Goal: Transaction & Acquisition: Purchase product/service

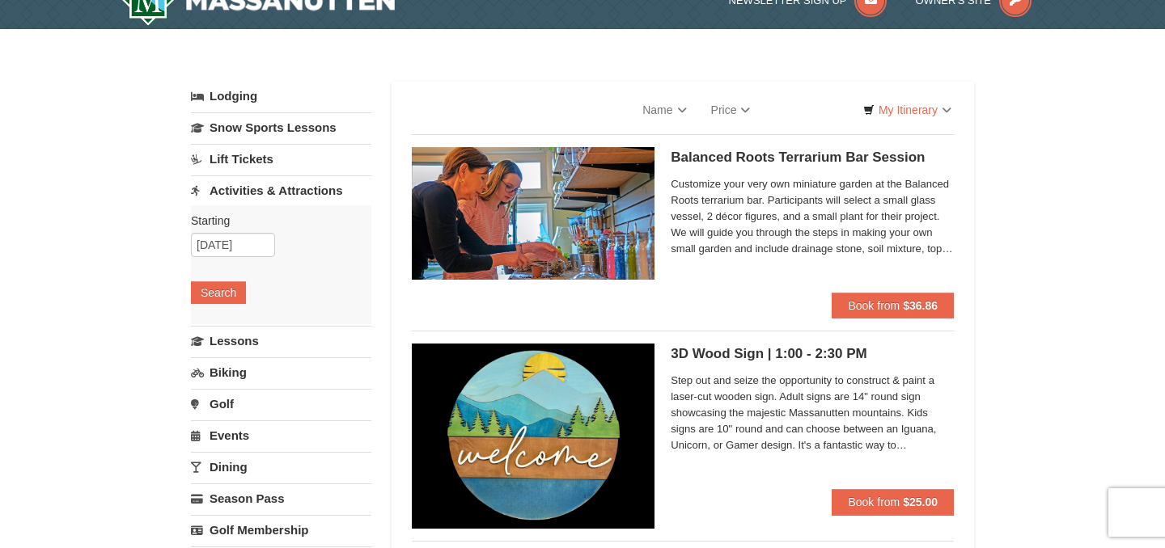
select select "9"
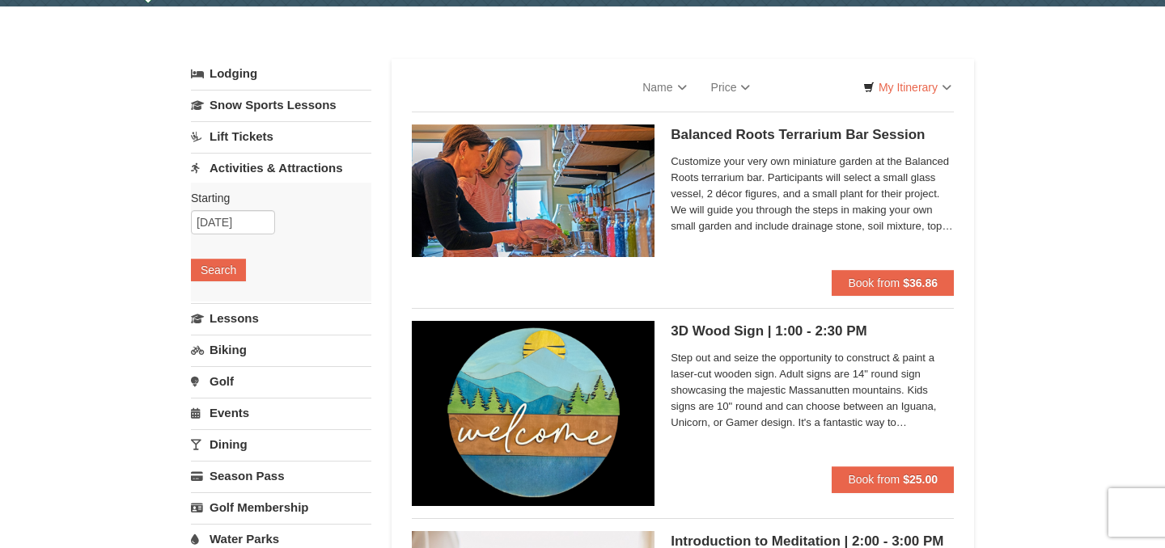
scroll to position [77, 0]
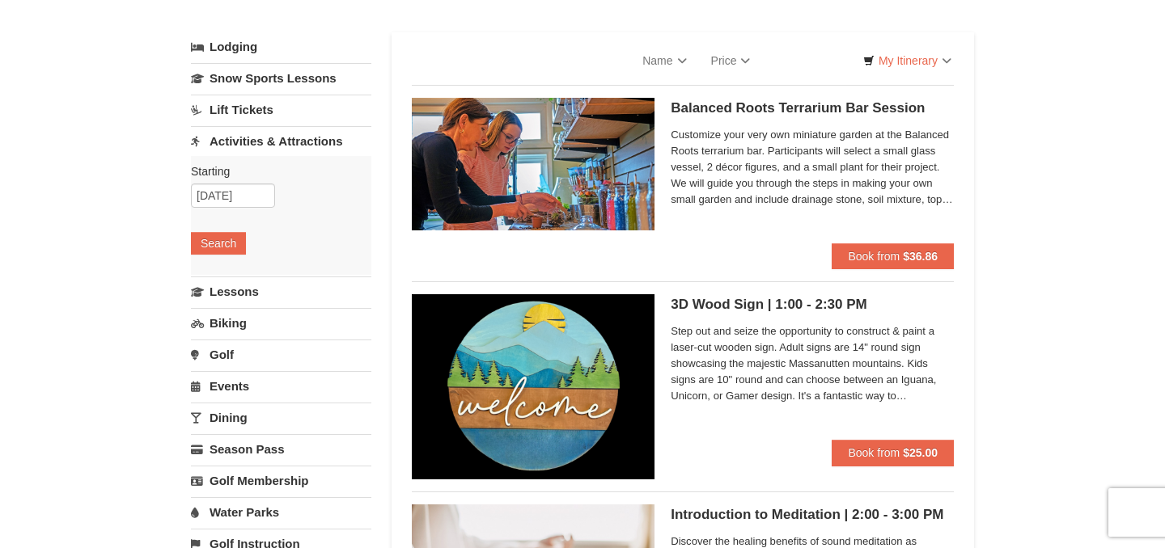
select select "9"
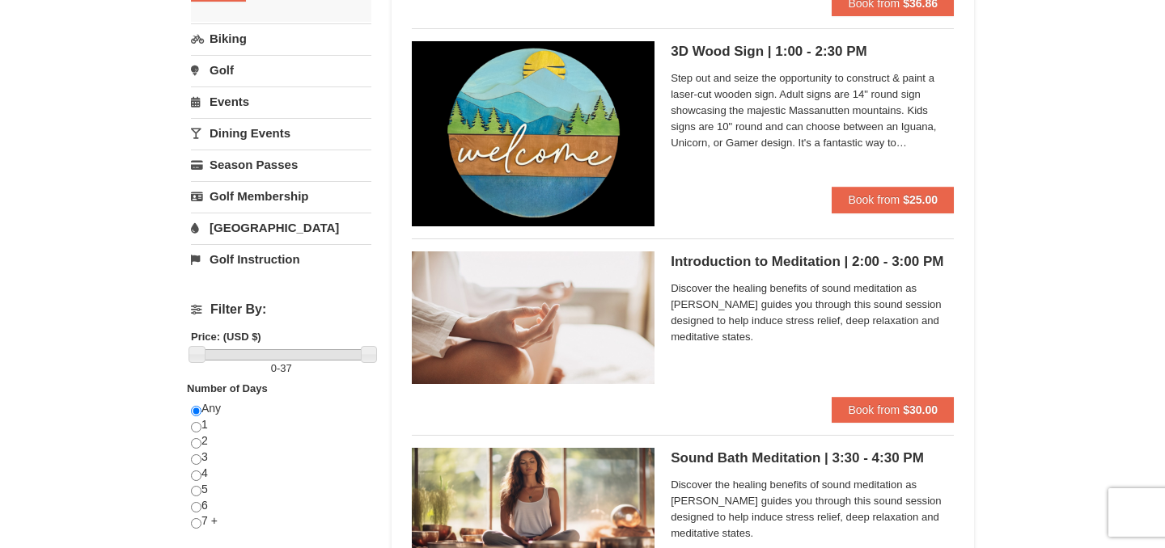
scroll to position [0, 0]
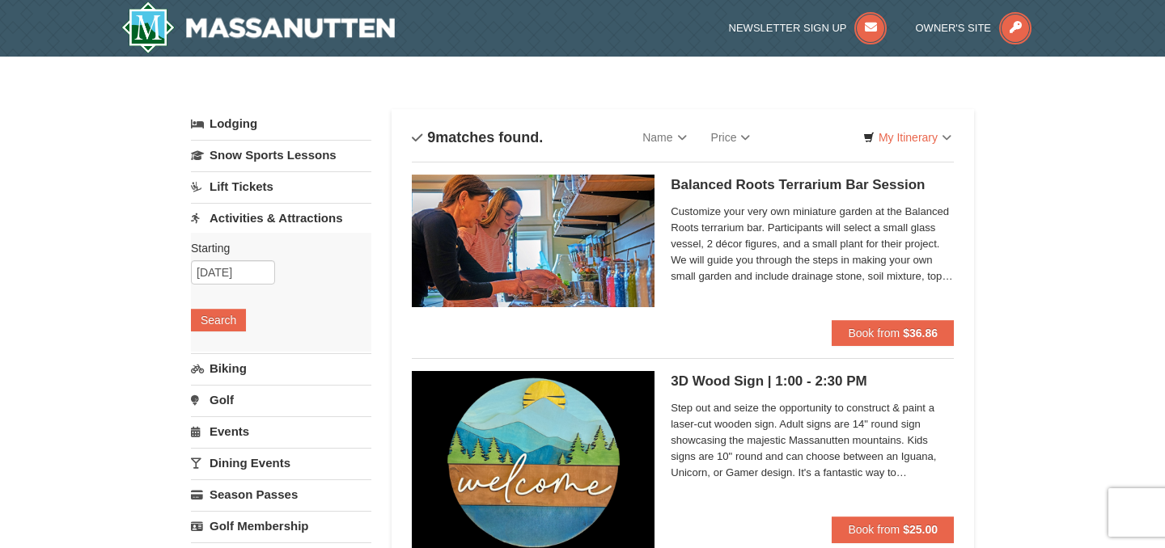
click at [258, 191] on link "Lift Tickets" at bounding box center [281, 186] width 180 height 30
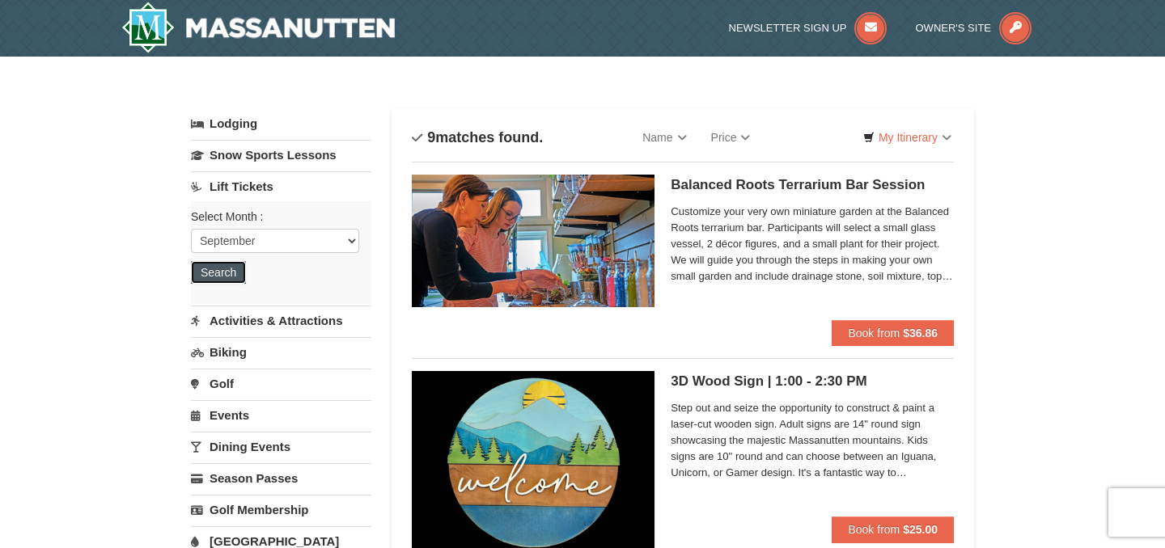
click at [236, 277] on button "Search" at bounding box center [218, 272] width 55 height 23
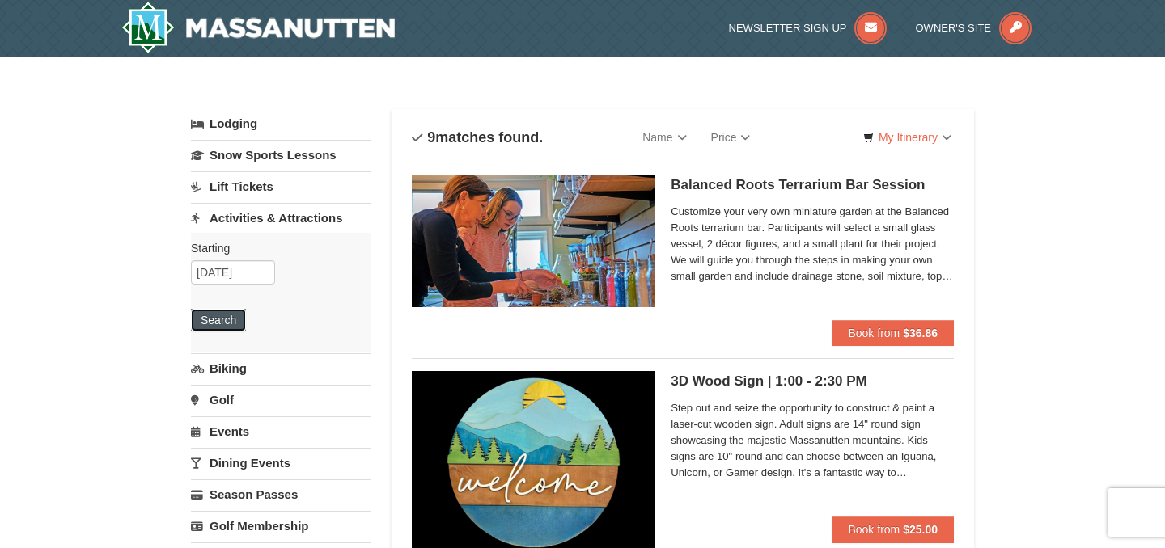
click at [230, 328] on button "Search" at bounding box center [218, 320] width 55 height 23
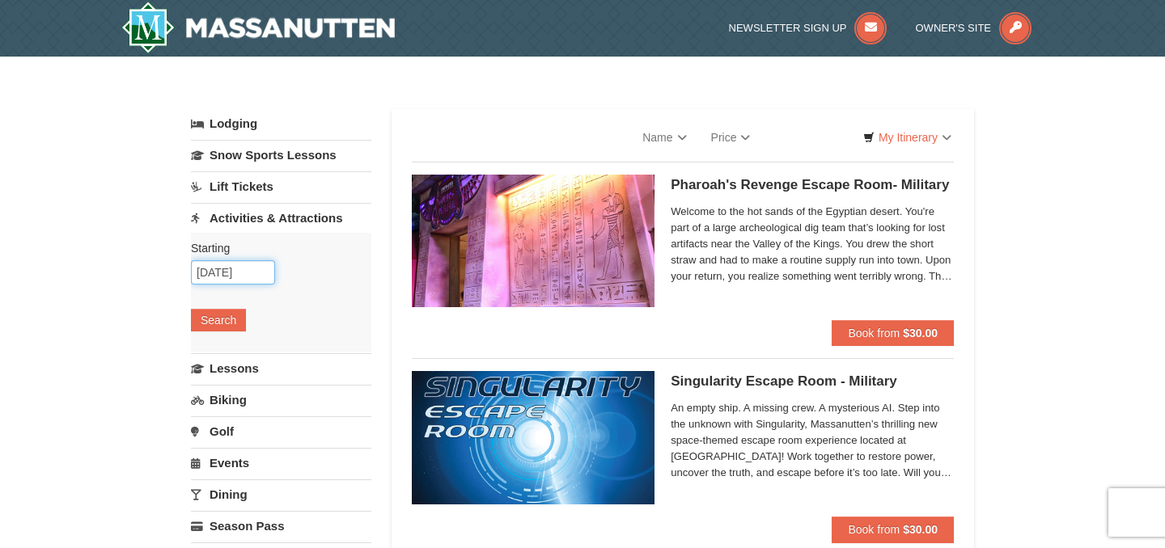
click at [255, 272] on input "[DATE]" at bounding box center [233, 272] width 84 height 24
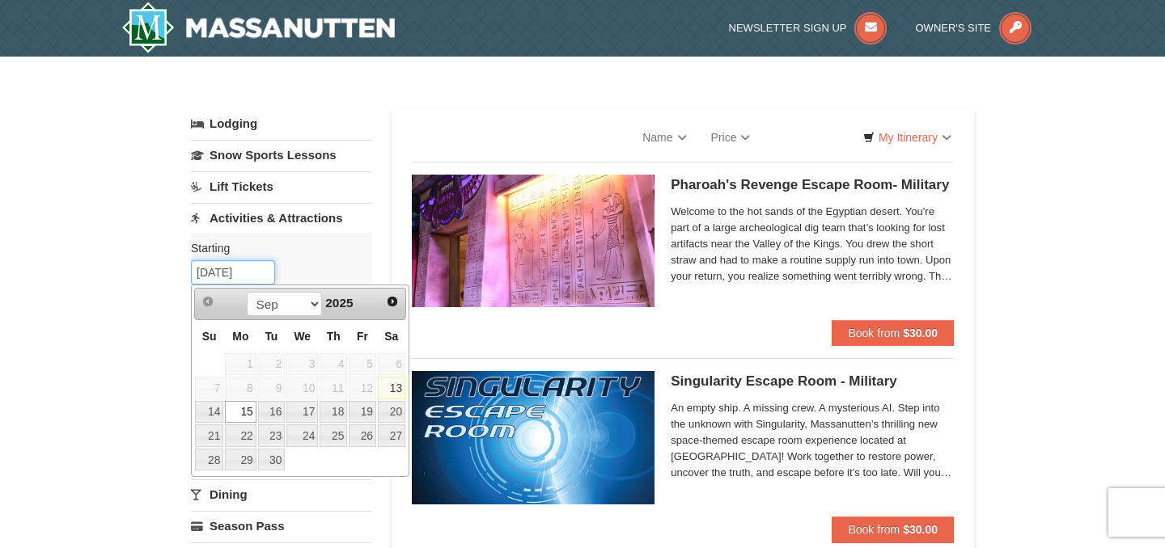
select select "9"
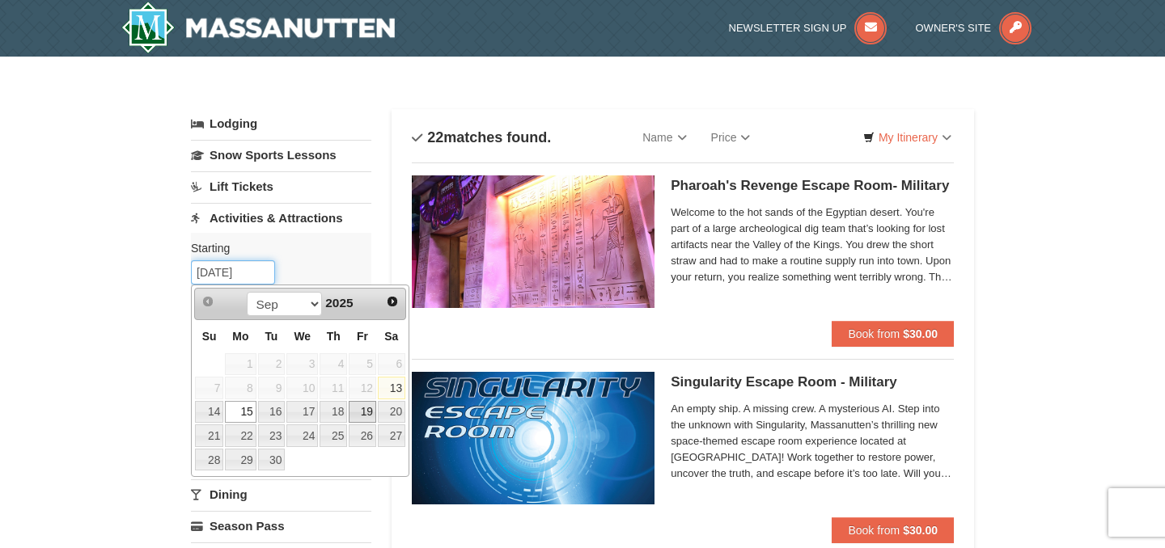
select select "9"
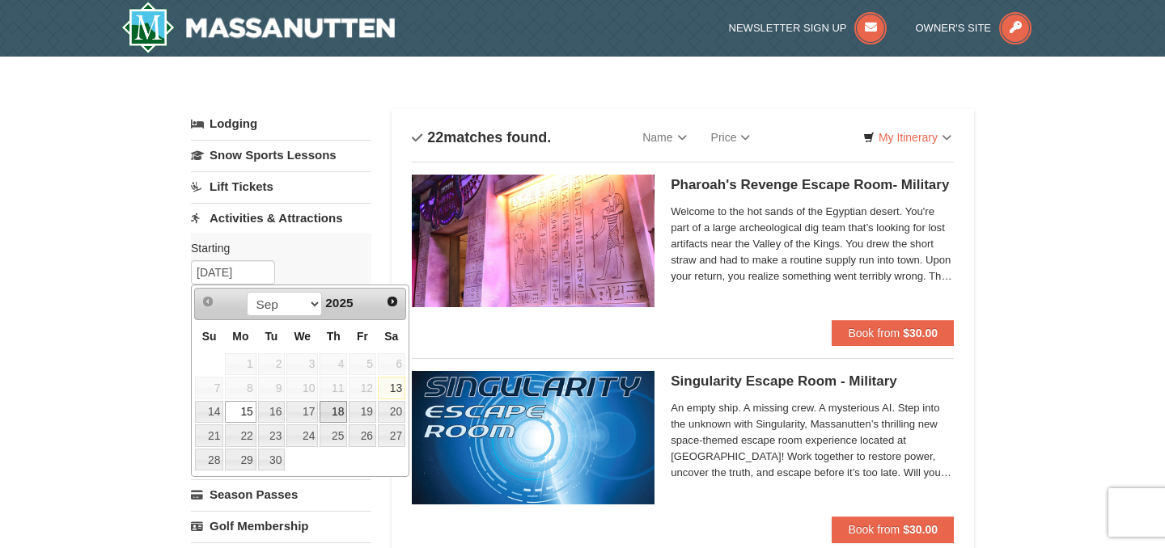
click at [342, 416] on link "18" at bounding box center [334, 412] width 28 height 23
type input "[DATE]"
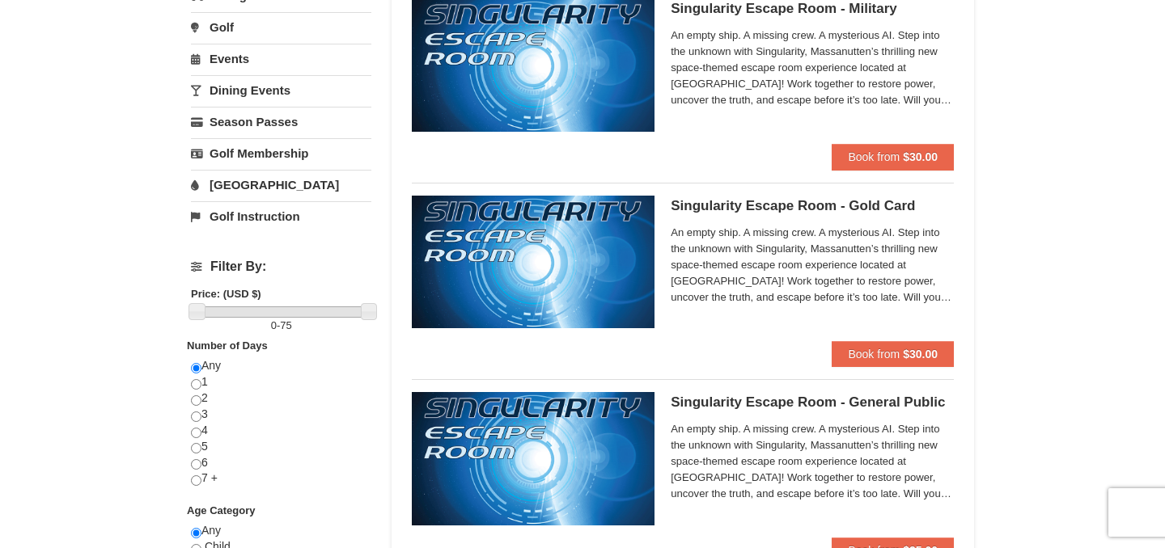
scroll to position [375, 0]
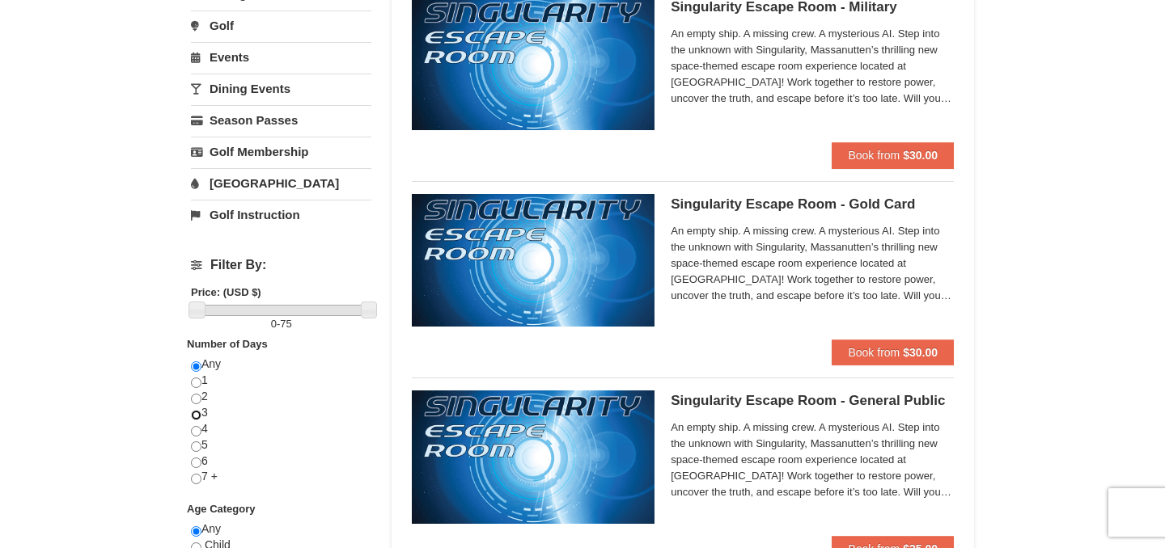
click at [200, 418] on input "radio" at bounding box center [196, 415] width 11 height 11
radio input "true"
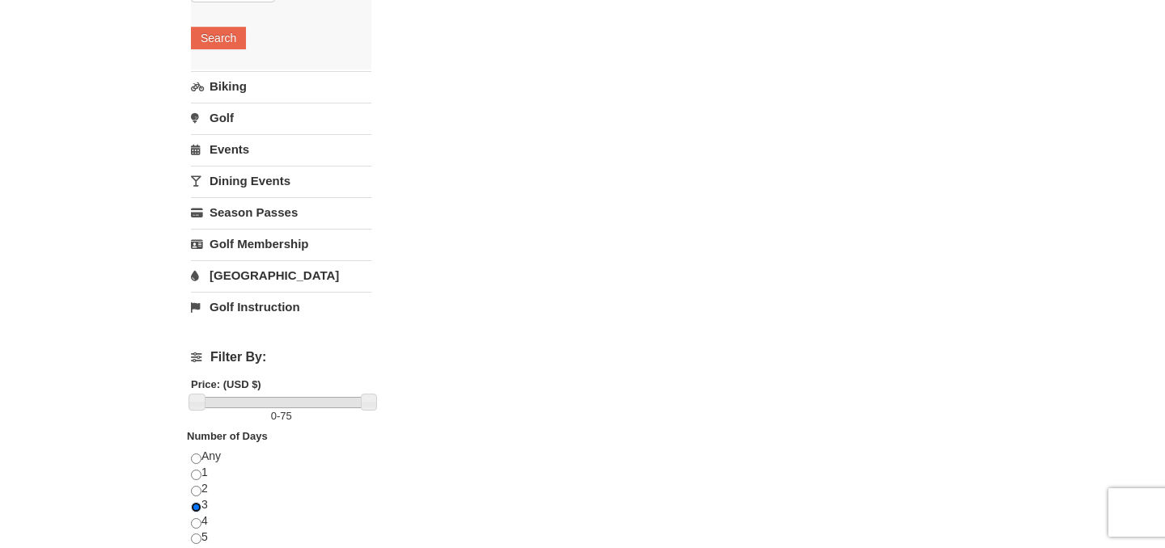
scroll to position [307, 0]
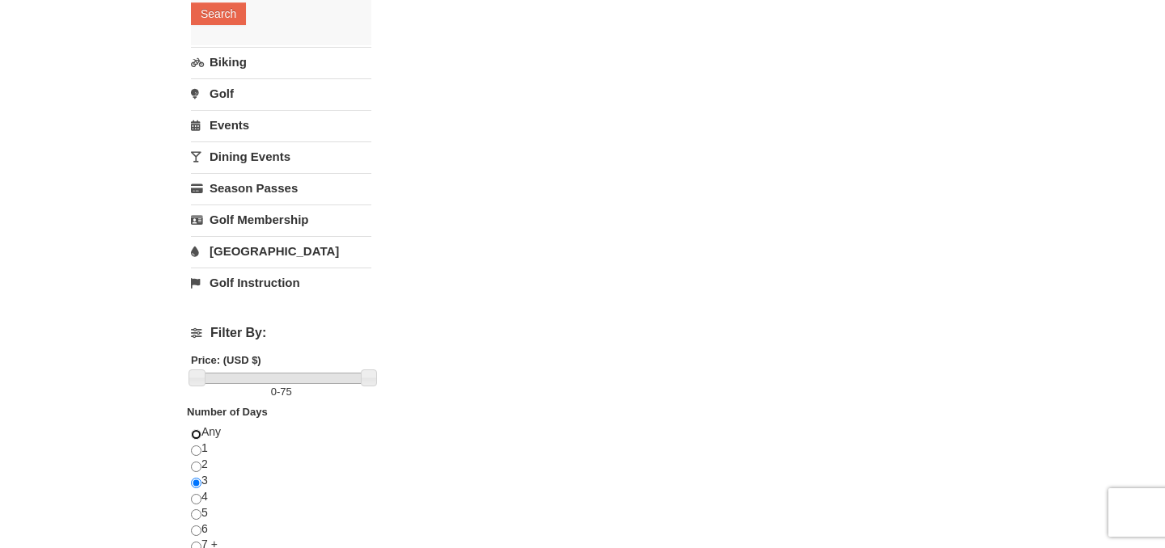
click at [200, 433] on input "radio" at bounding box center [196, 435] width 11 height 11
radio input "true"
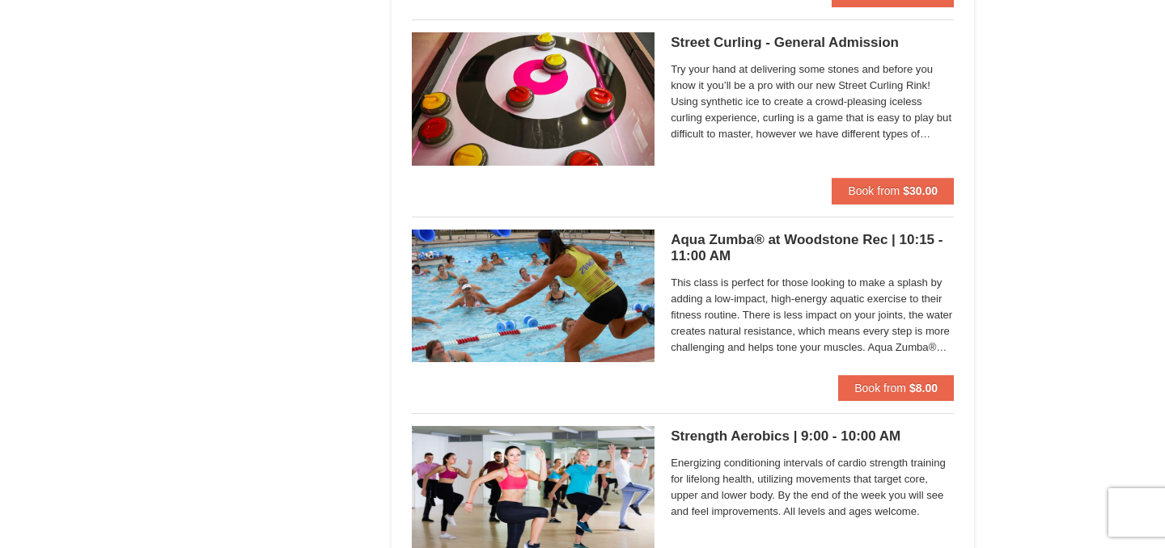
scroll to position [2110, 0]
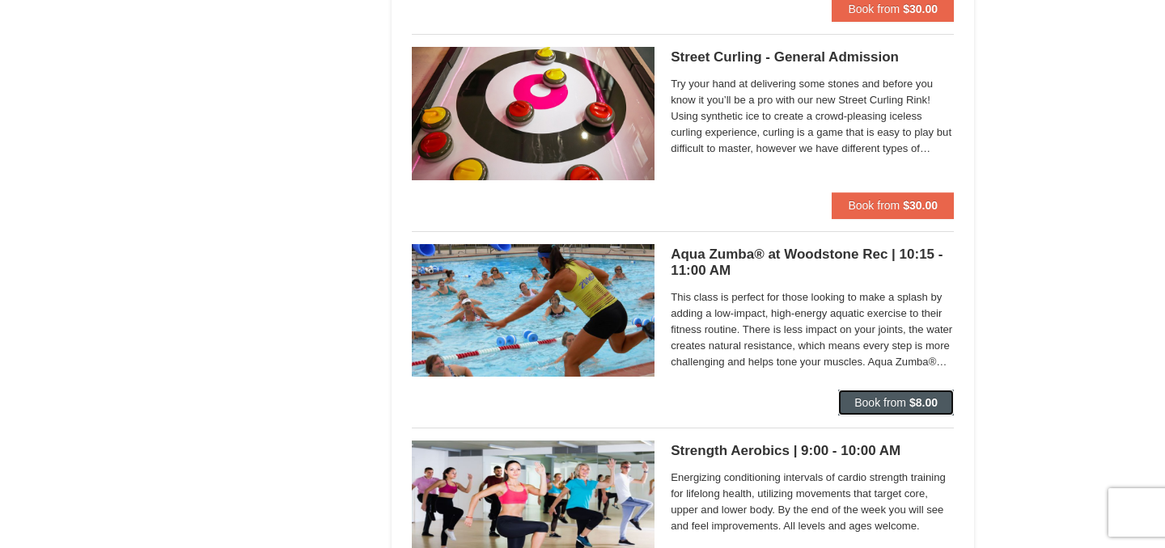
click at [899, 398] on span "Book from" at bounding box center [880, 402] width 52 height 13
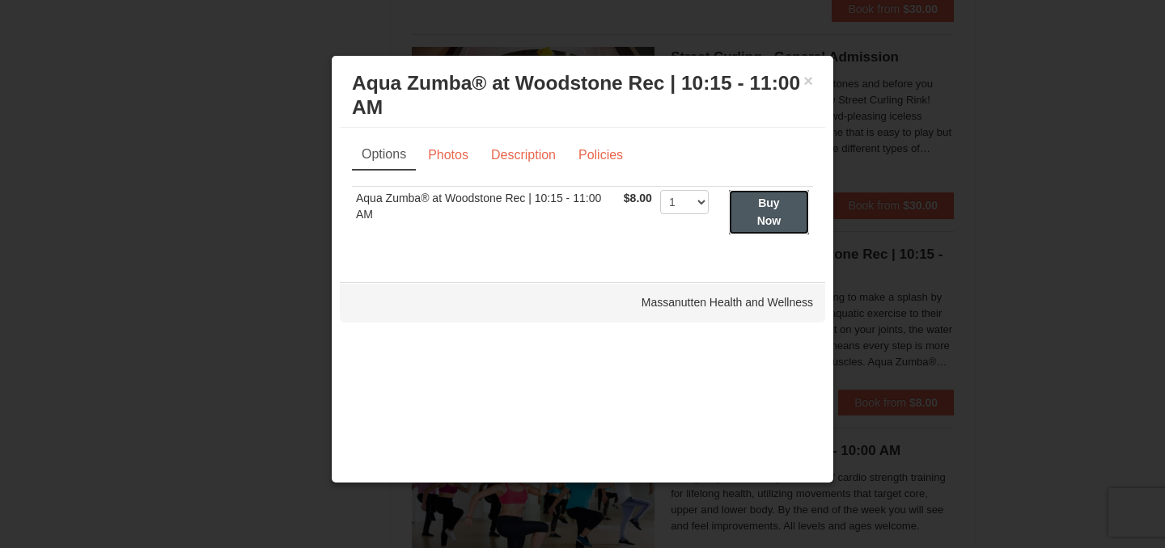
click at [770, 206] on strong "Buy Now" at bounding box center [769, 212] width 24 height 31
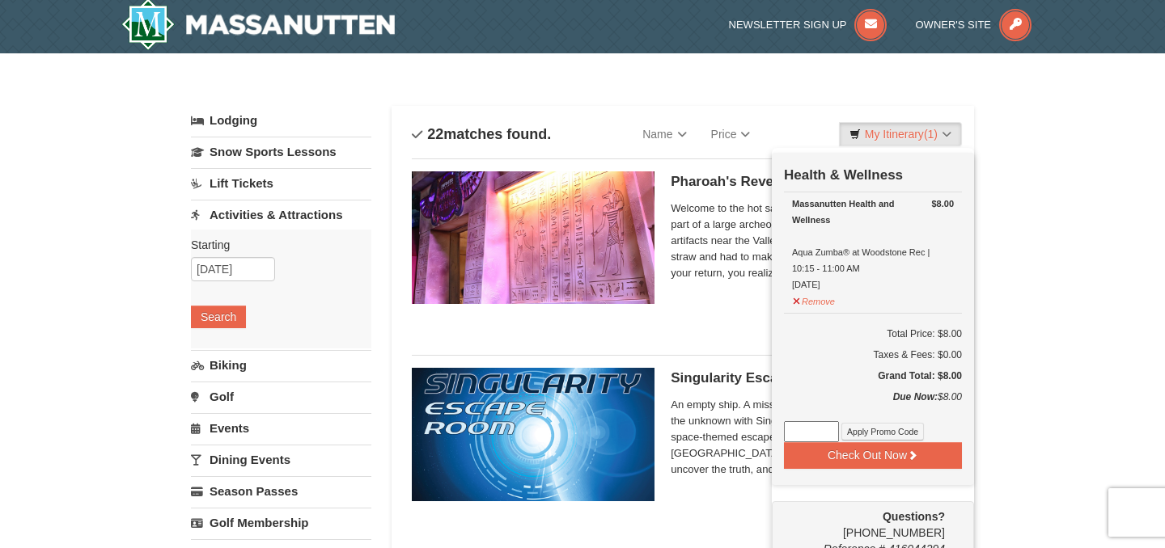
scroll to position [5, 0]
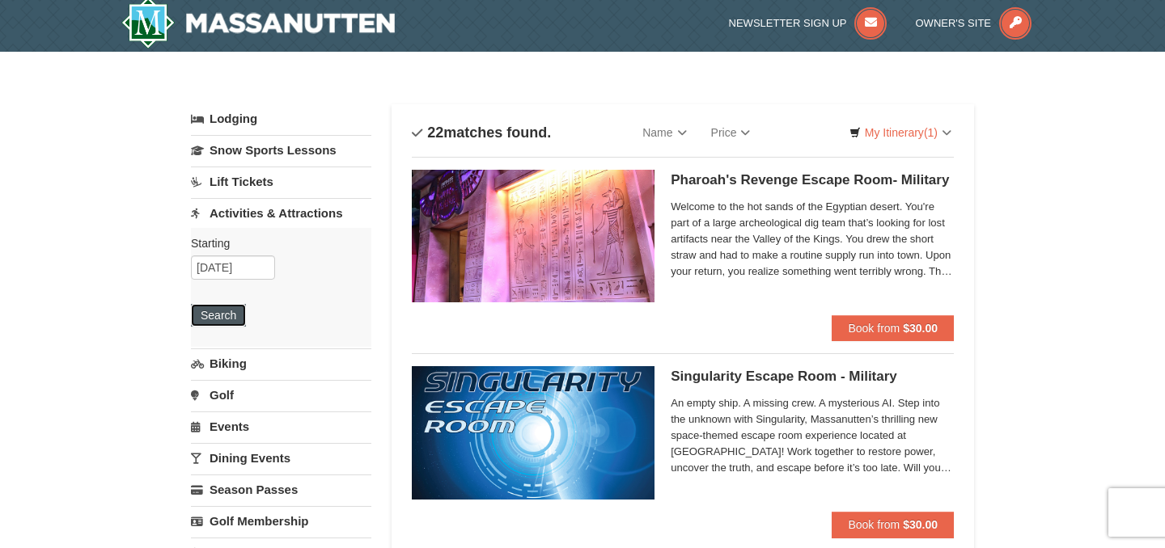
click at [230, 313] on button "Search" at bounding box center [218, 315] width 55 height 23
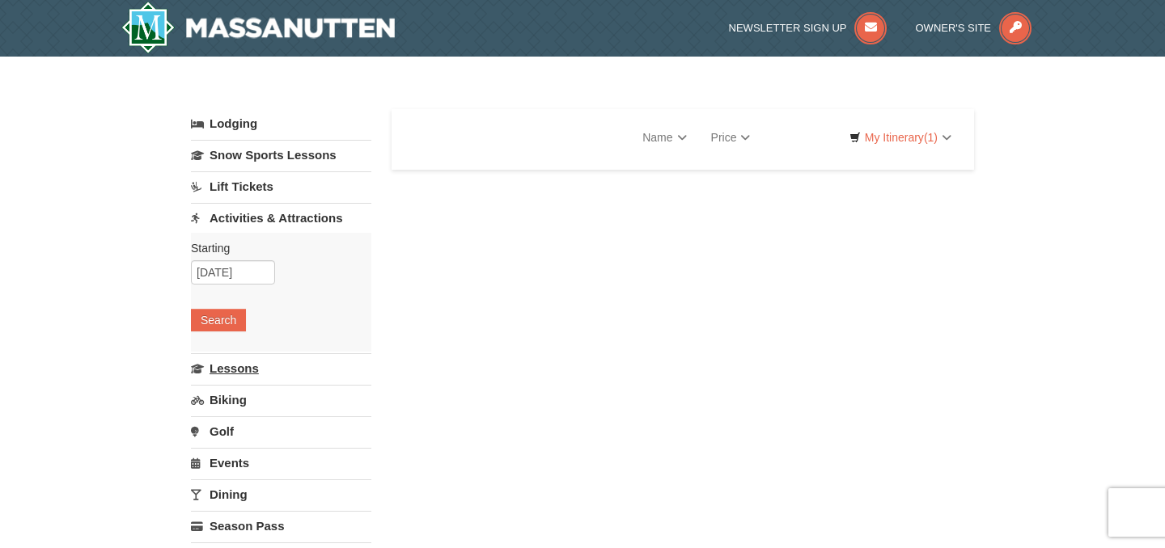
select select "9"
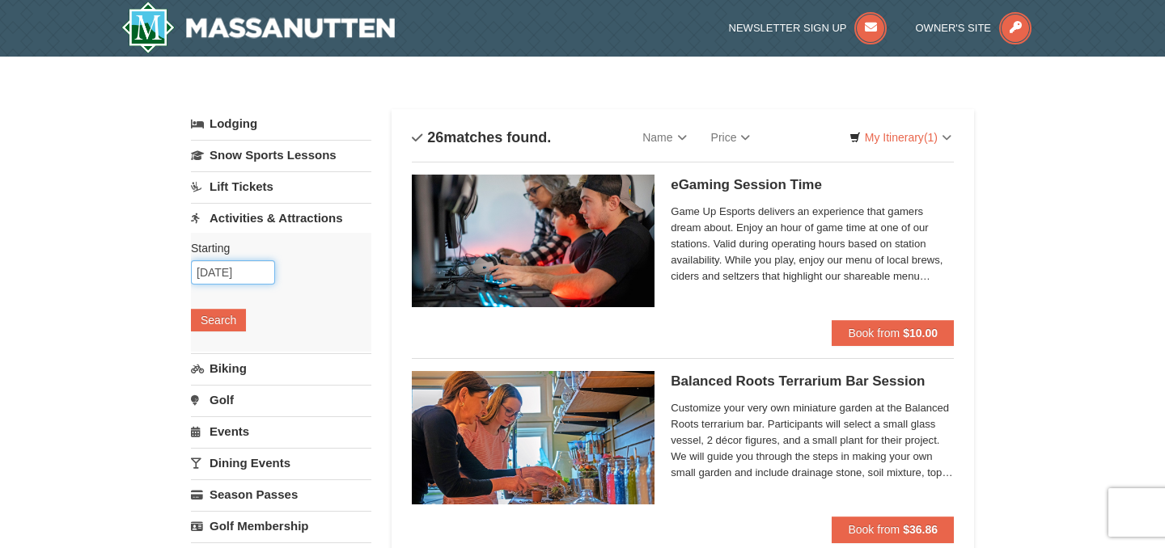
click at [258, 280] on input "09/18/2025" at bounding box center [233, 272] width 84 height 24
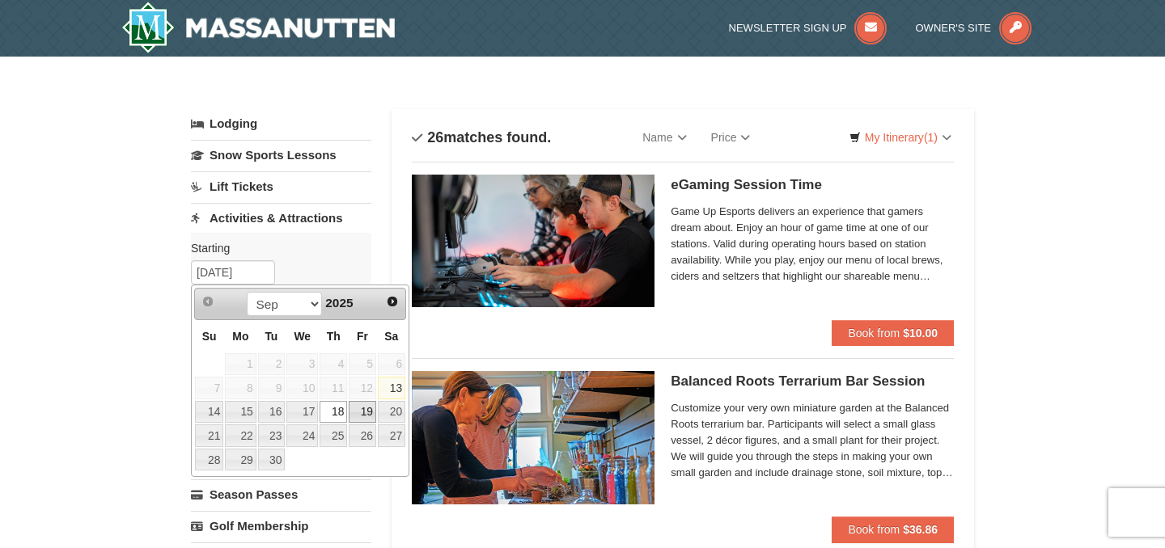
click at [362, 412] on link "19" at bounding box center [363, 412] width 28 height 23
type input "09/19/2025"
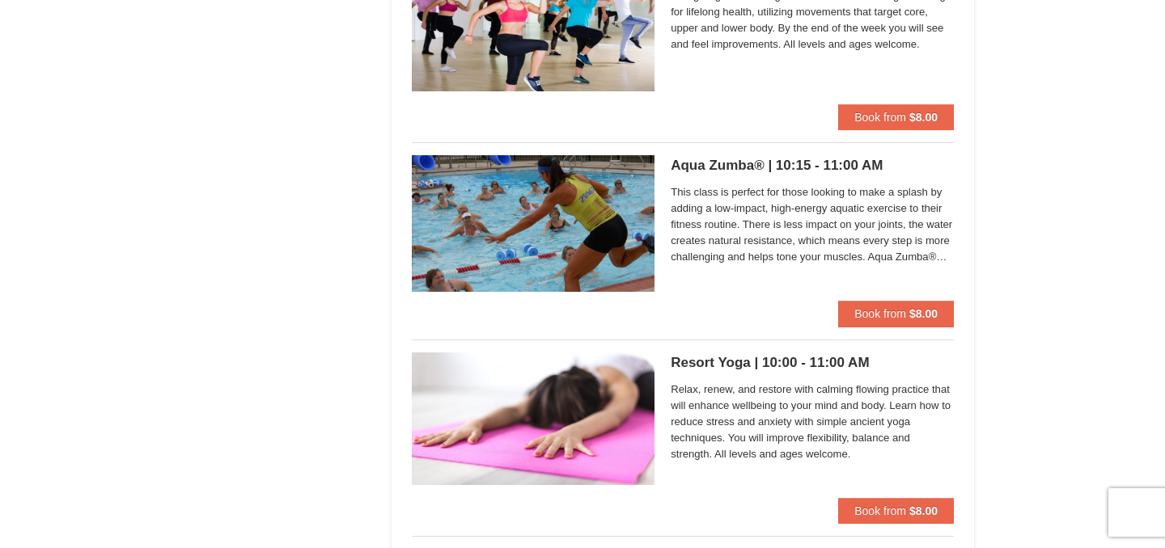
scroll to position [2212, 0]
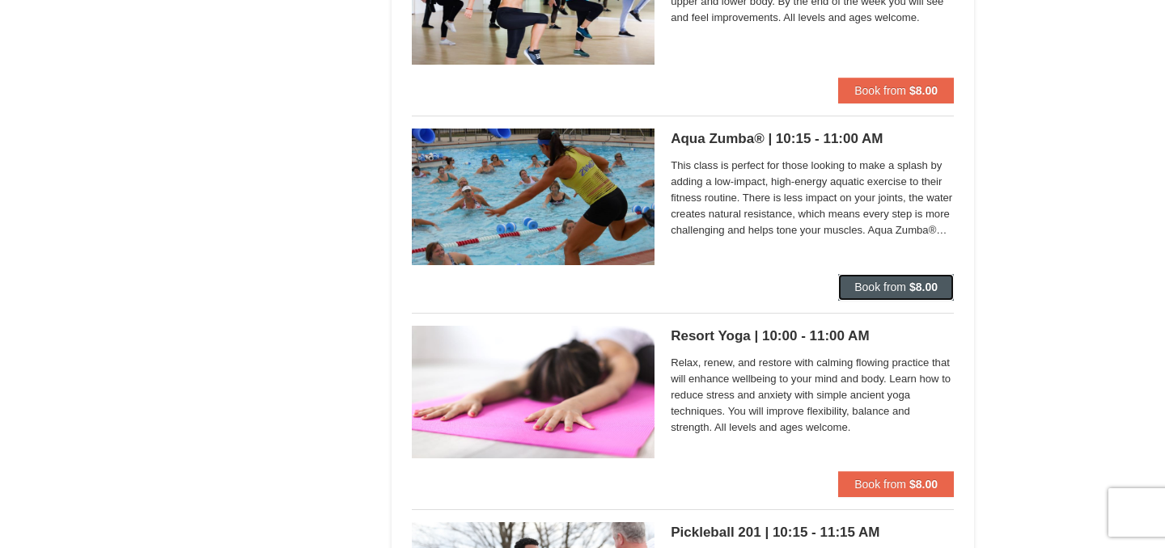
click at [887, 298] on button "Book from $8.00" at bounding box center [896, 287] width 116 height 26
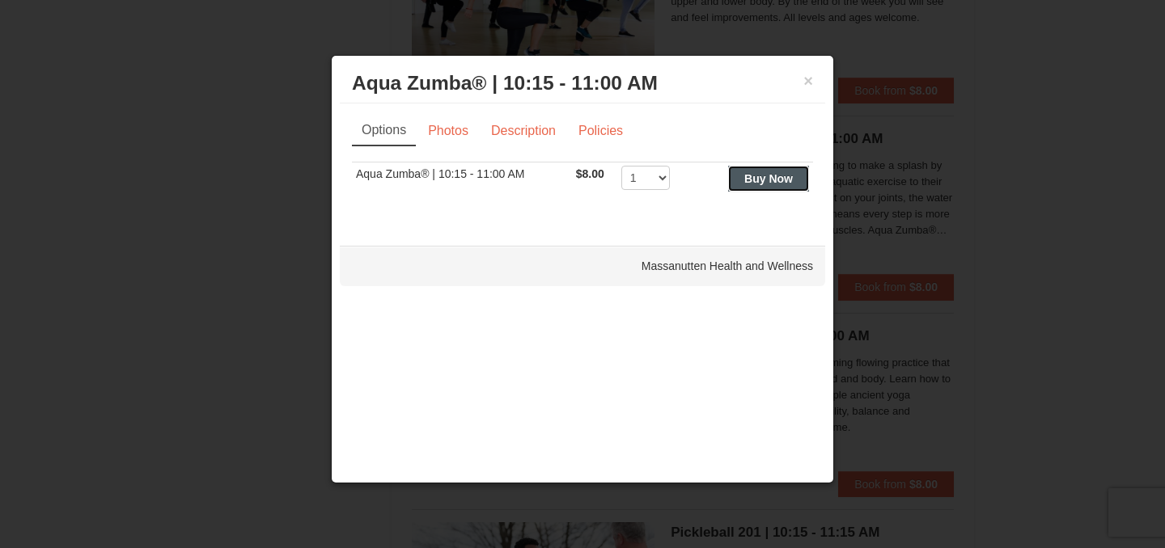
click at [769, 188] on button "Buy Now" at bounding box center [768, 179] width 81 height 26
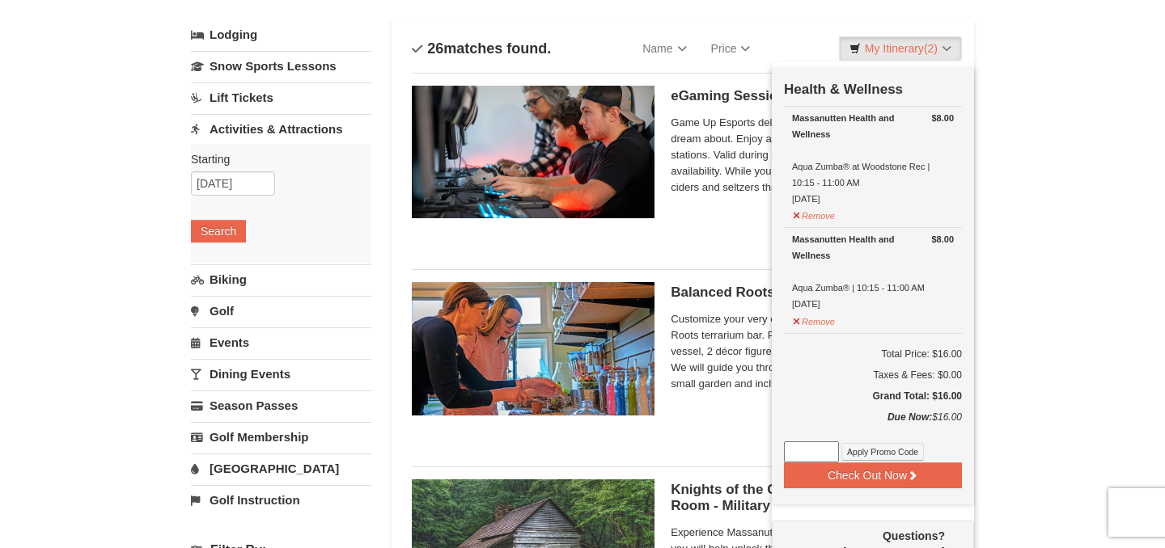
scroll to position [91, 0]
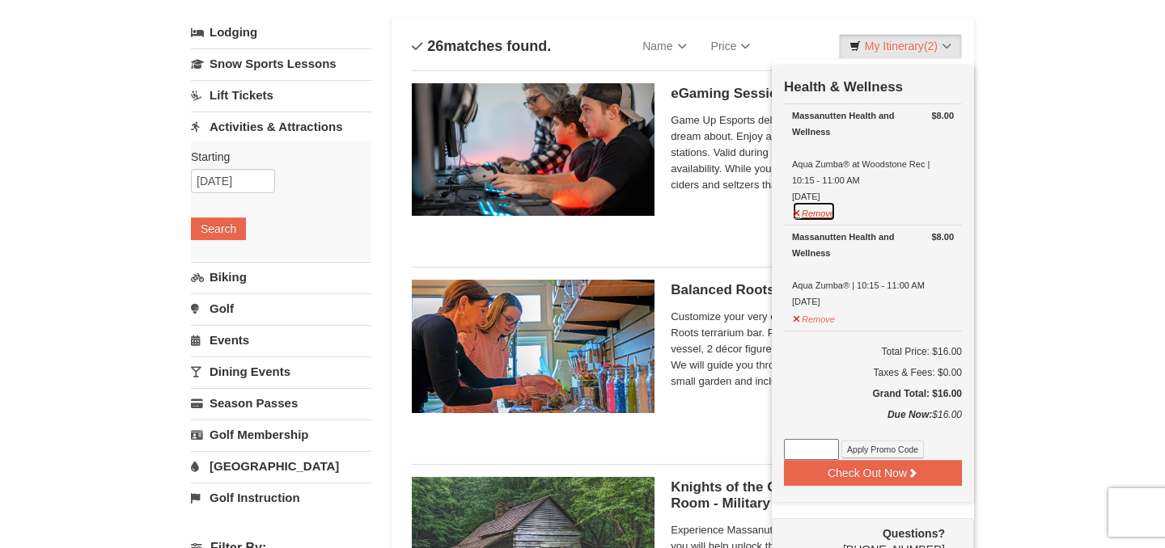
click at [818, 213] on button "Remove" at bounding box center [814, 211] width 44 height 20
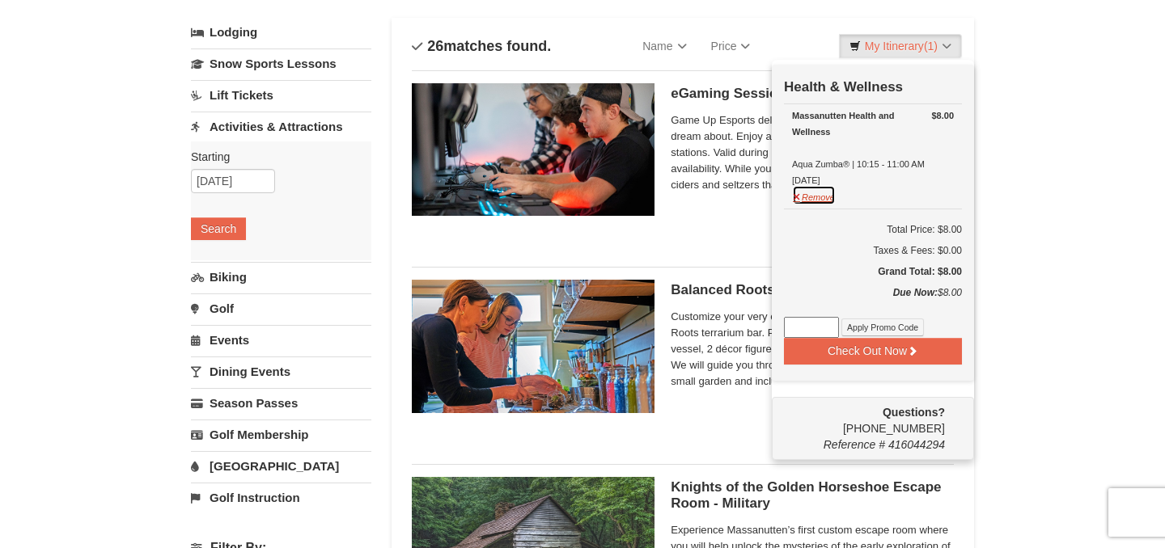
click at [815, 197] on button "Remove" at bounding box center [814, 195] width 44 height 20
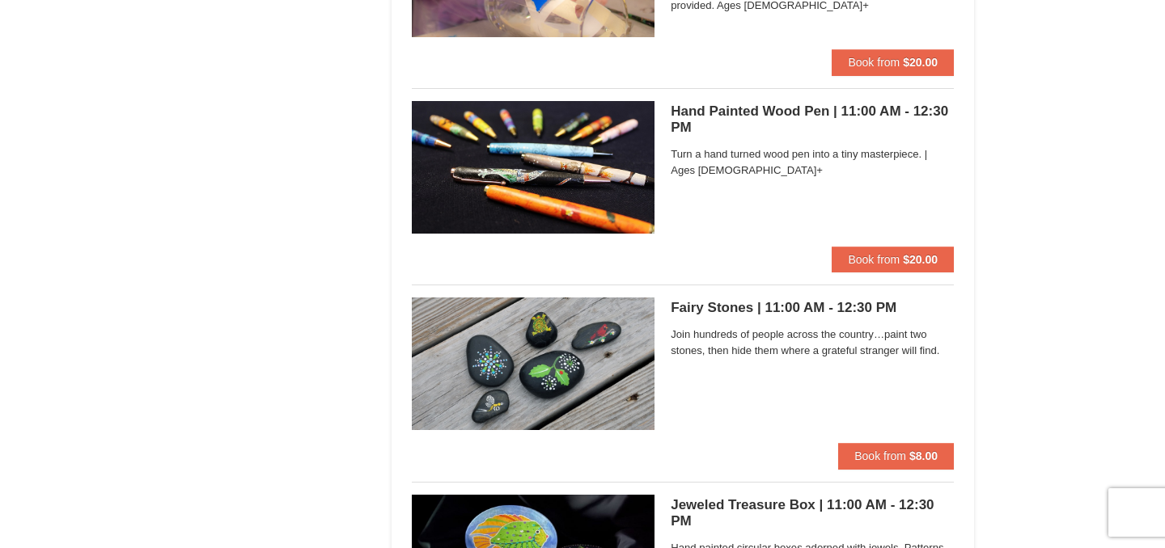
scroll to position [3821, 0]
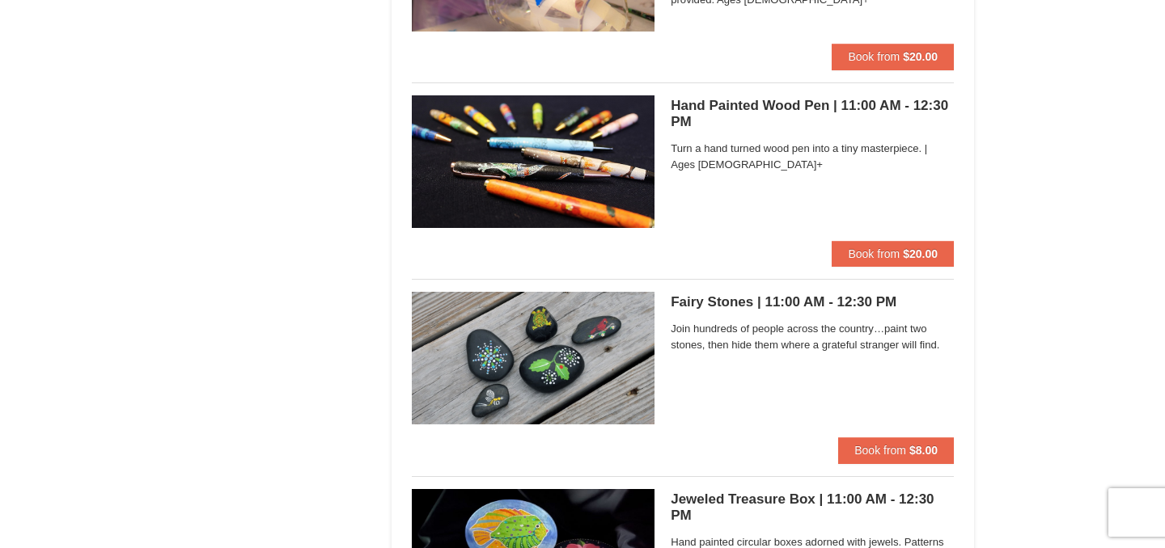
click at [584, 377] on img at bounding box center [533, 358] width 243 height 133
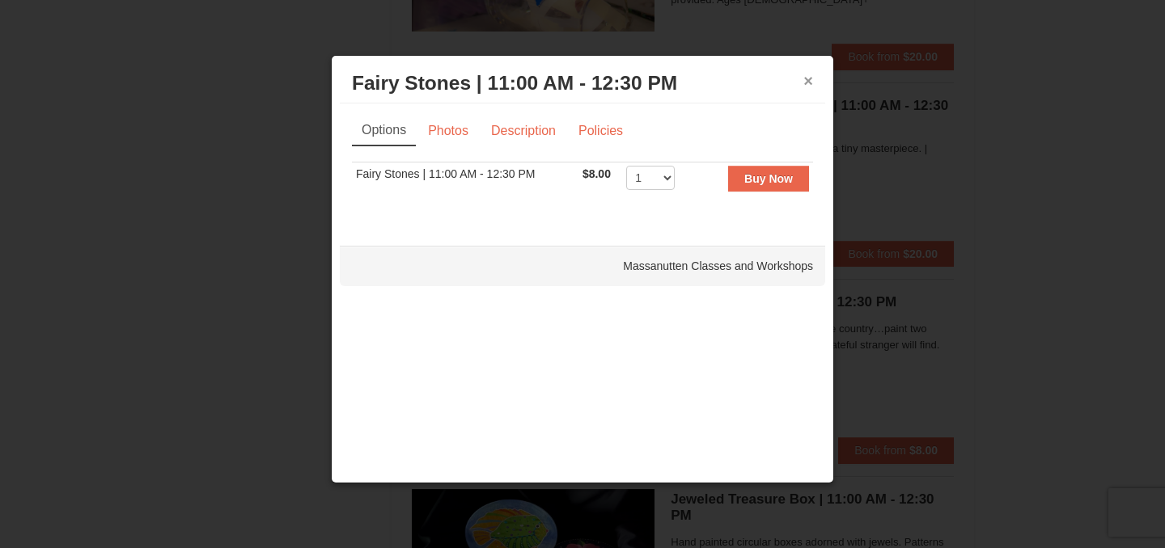
click at [810, 78] on button "×" at bounding box center [808, 81] width 10 height 16
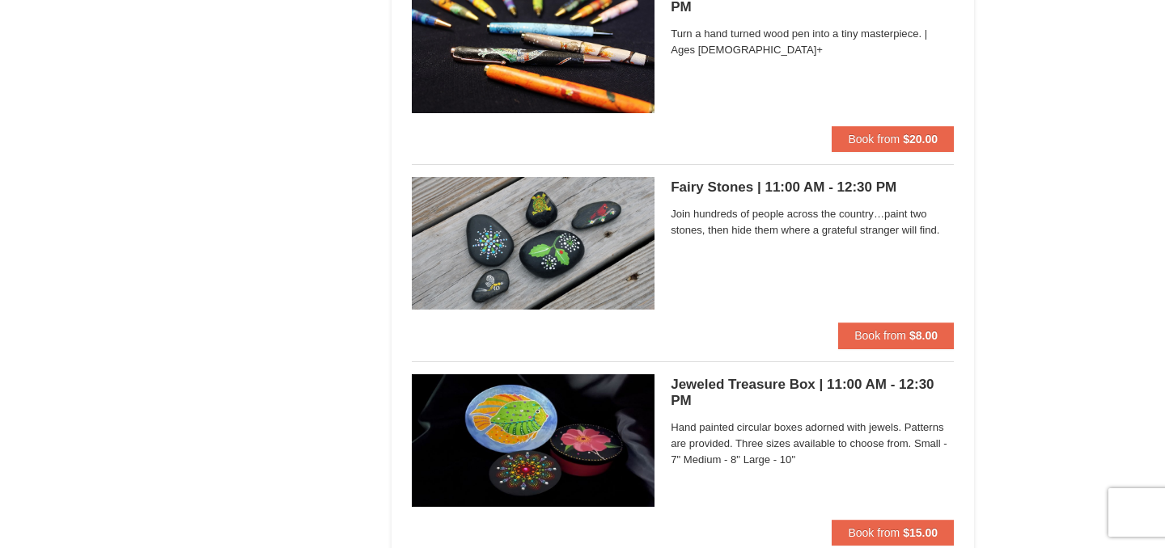
scroll to position [3935, 0]
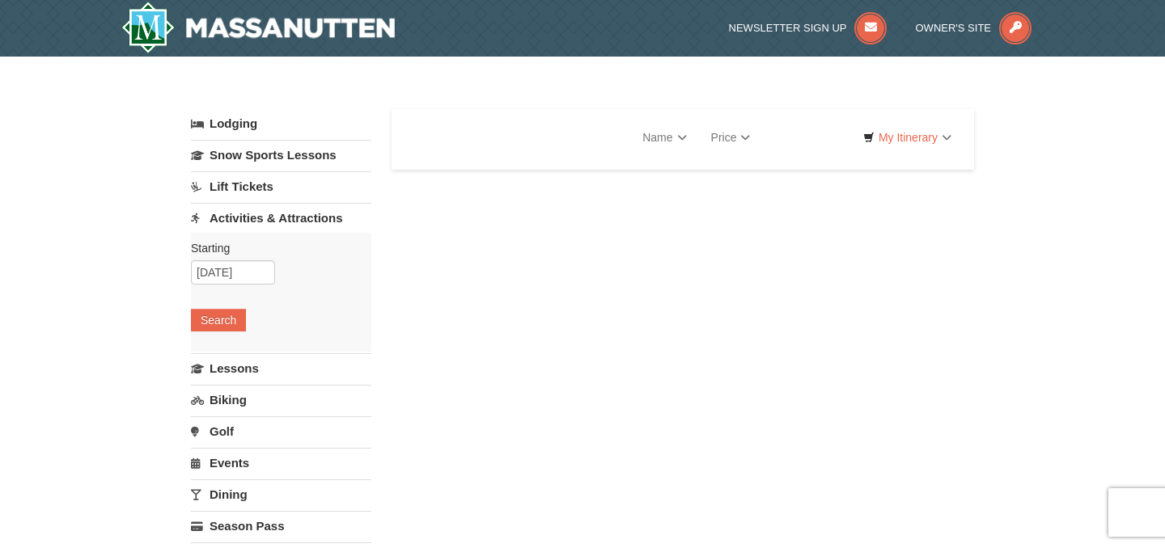
select select "9"
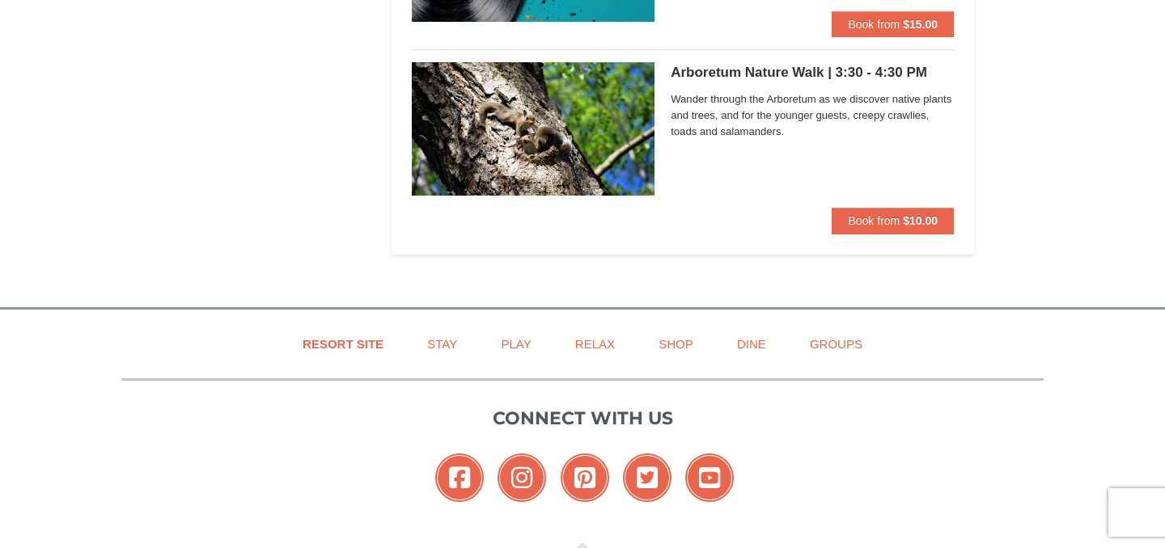
scroll to position [2486, 0]
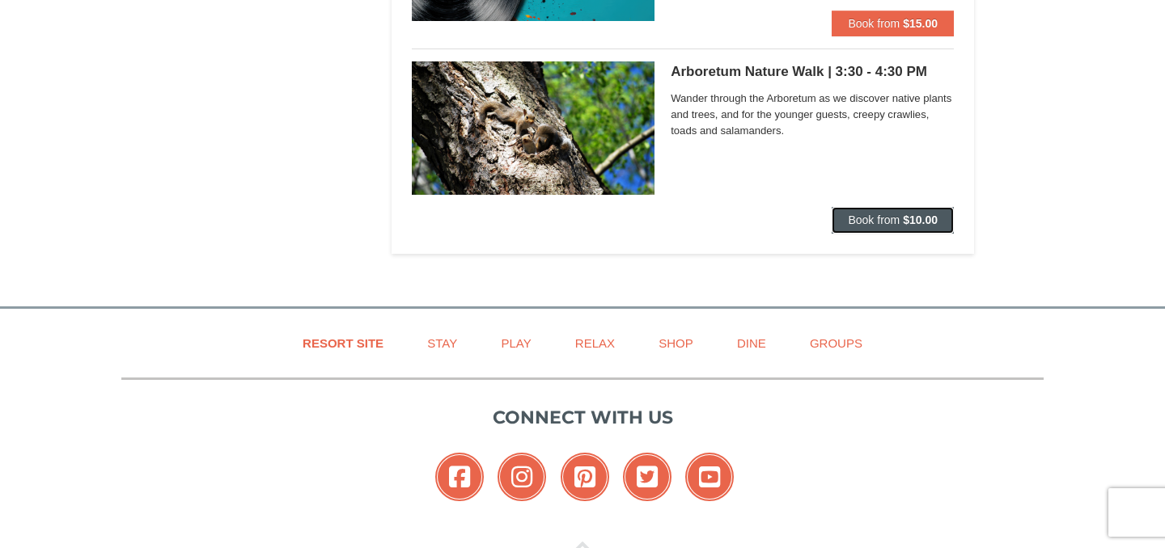
click at [891, 221] on span "Book from" at bounding box center [874, 220] width 52 height 13
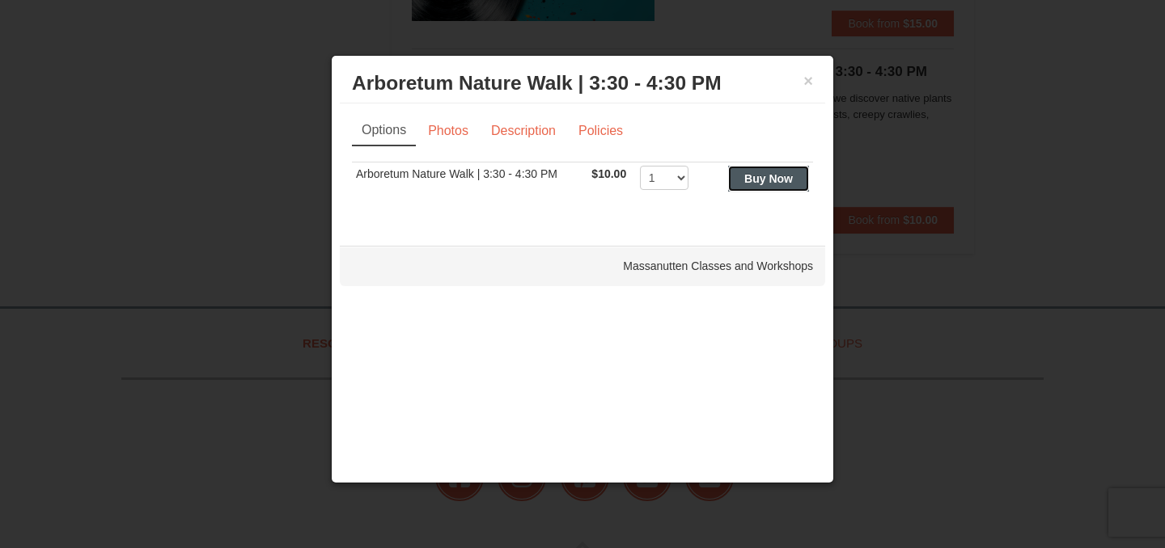
click at [773, 180] on strong "Buy Now" at bounding box center [768, 178] width 49 height 13
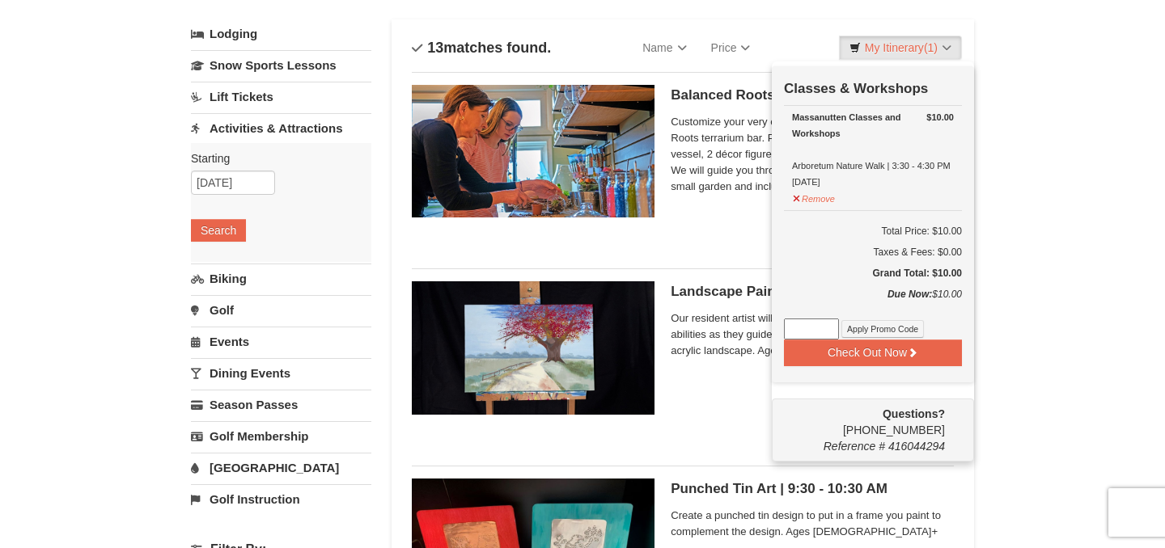
scroll to position [92, 0]
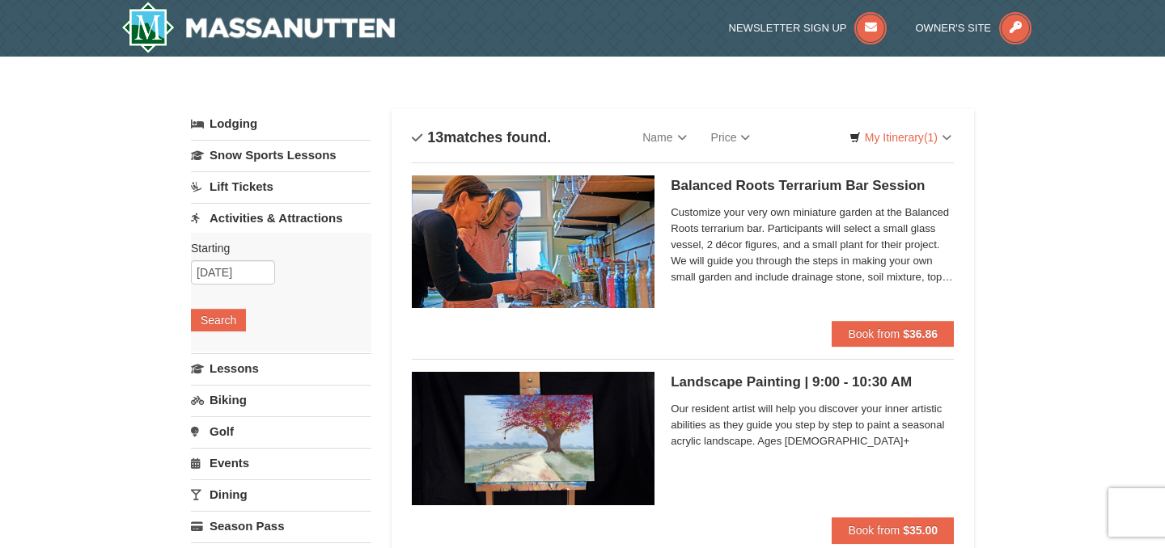
select select "9"
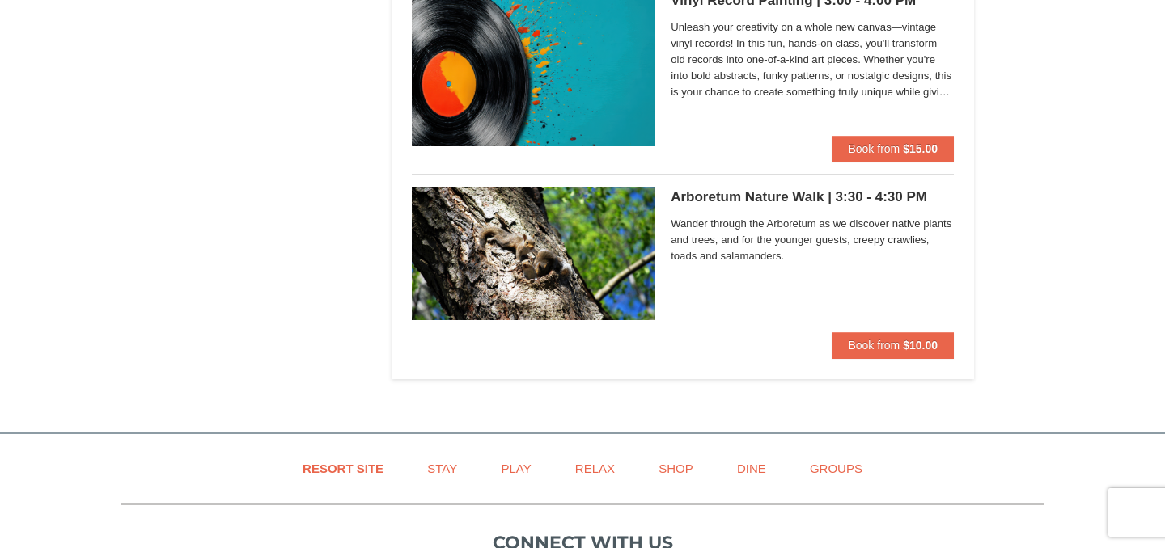
scroll to position [2353, 0]
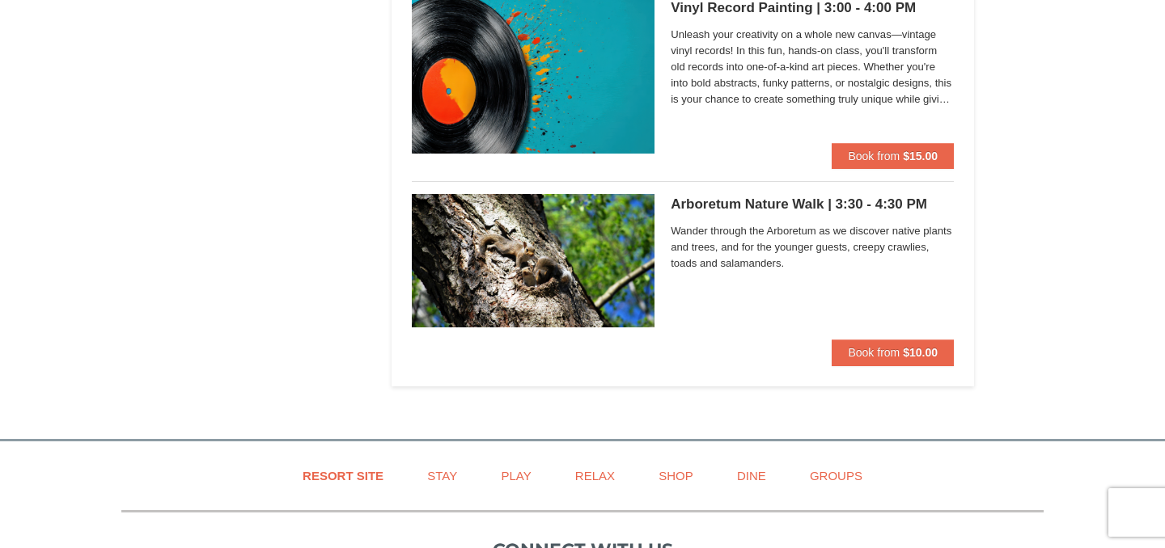
click at [595, 256] on img at bounding box center [533, 260] width 243 height 133
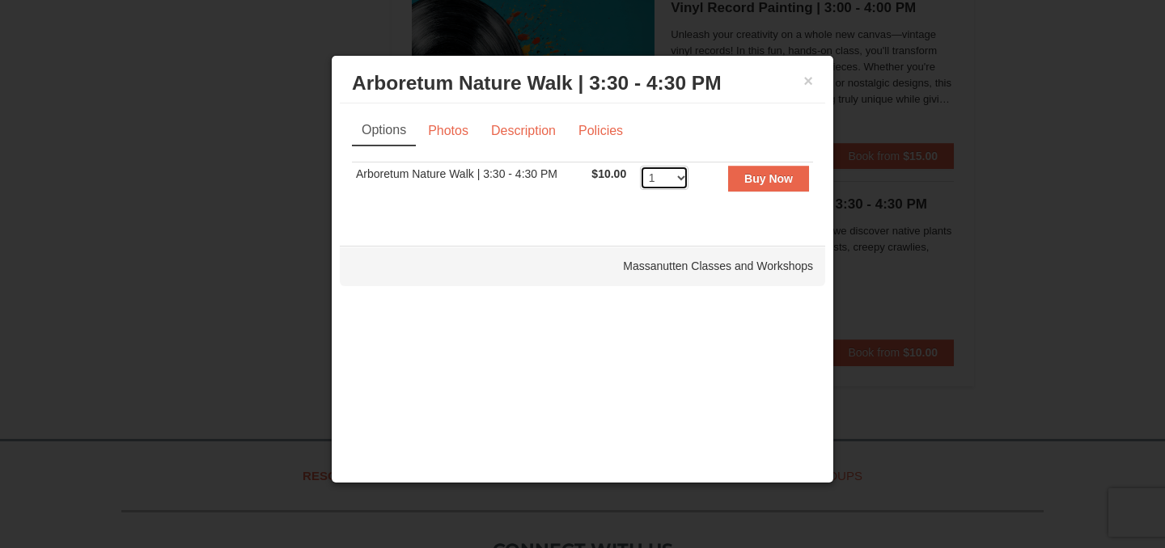
click at [684, 181] on select "1 2 3 4 5 6 7 8 9 10 11 12 13 14 15 16 17 18 19 20" at bounding box center [664, 178] width 49 height 24
select select "2"
click at [640, 166] on select "1 2 3 4 5 6 7 8 9 10 11 12 13 14 15 16 17 18 19 20" at bounding box center [664, 178] width 49 height 24
click at [761, 187] on button "Buy Now" at bounding box center [768, 179] width 81 height 26
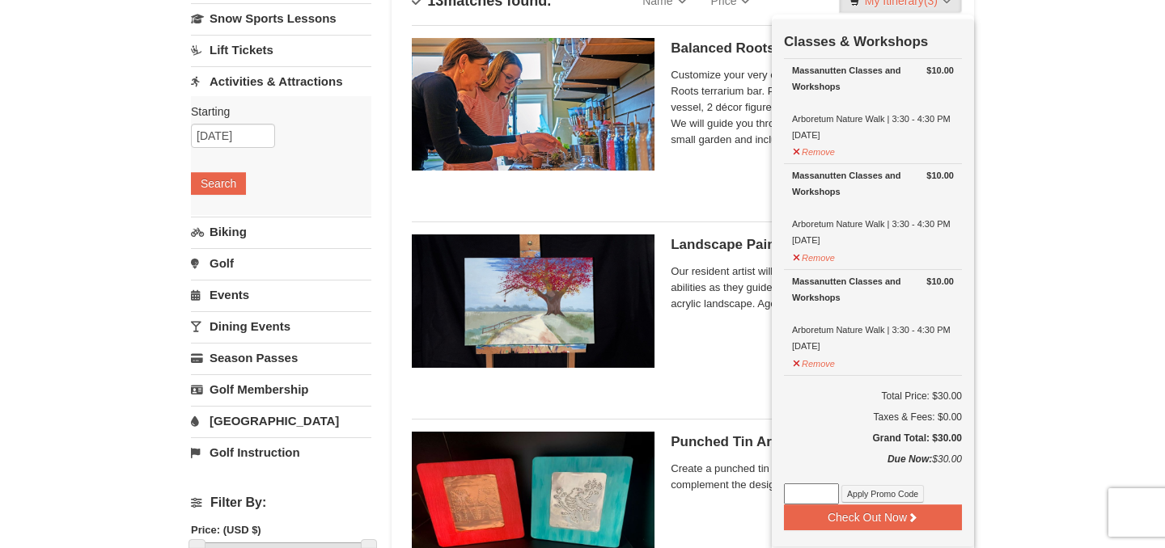
scroll to position [134, 0]
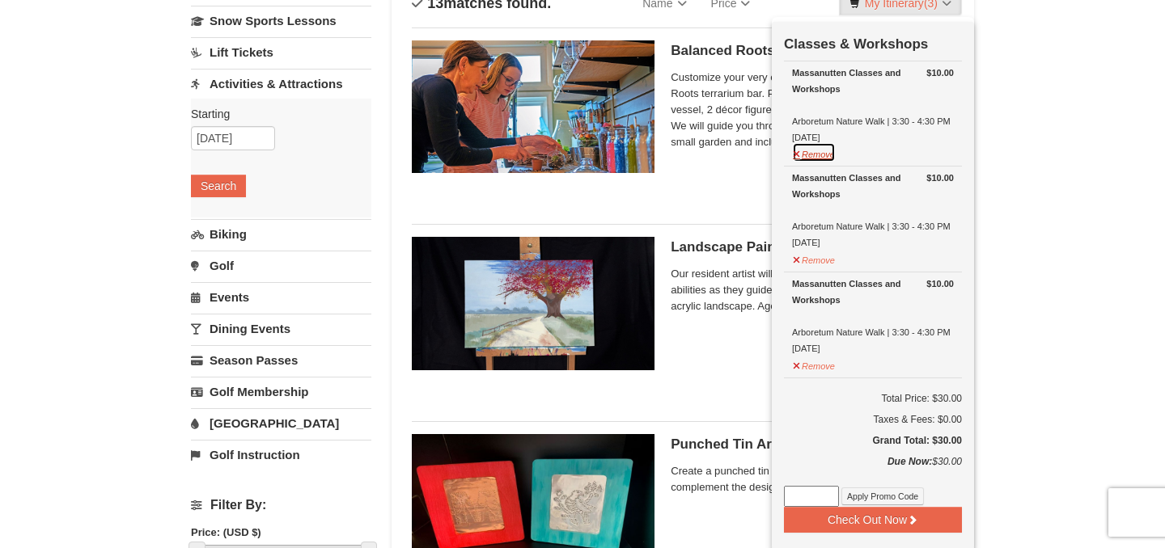
click at [796, 158] on button "Remove" at bounding box center [814, 152] width 44 height 20
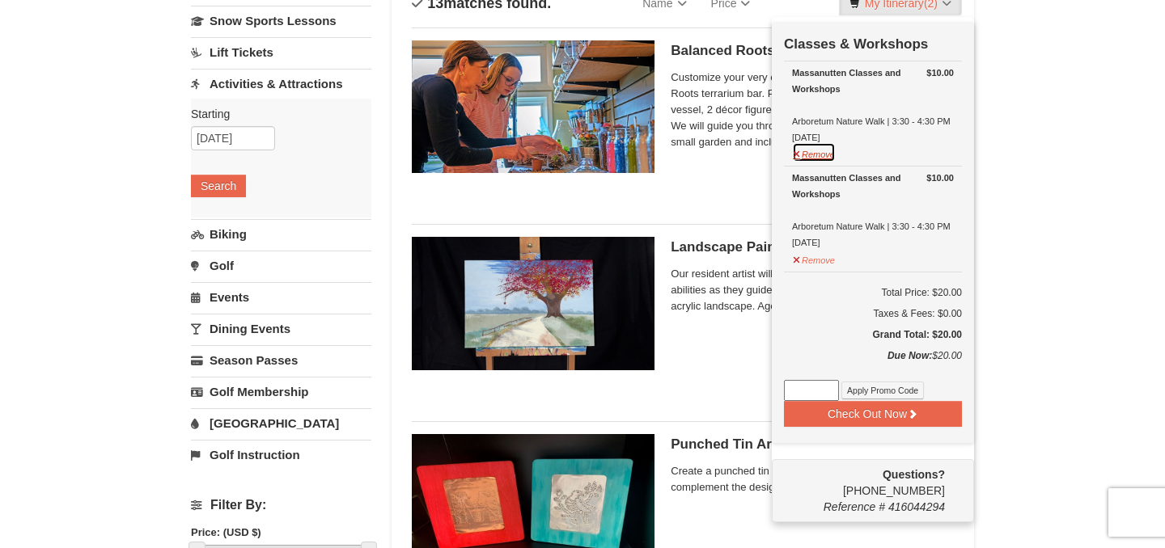
click at [797, 155] on button "Remove" at bounding box center [814, 152] width 44 height 20
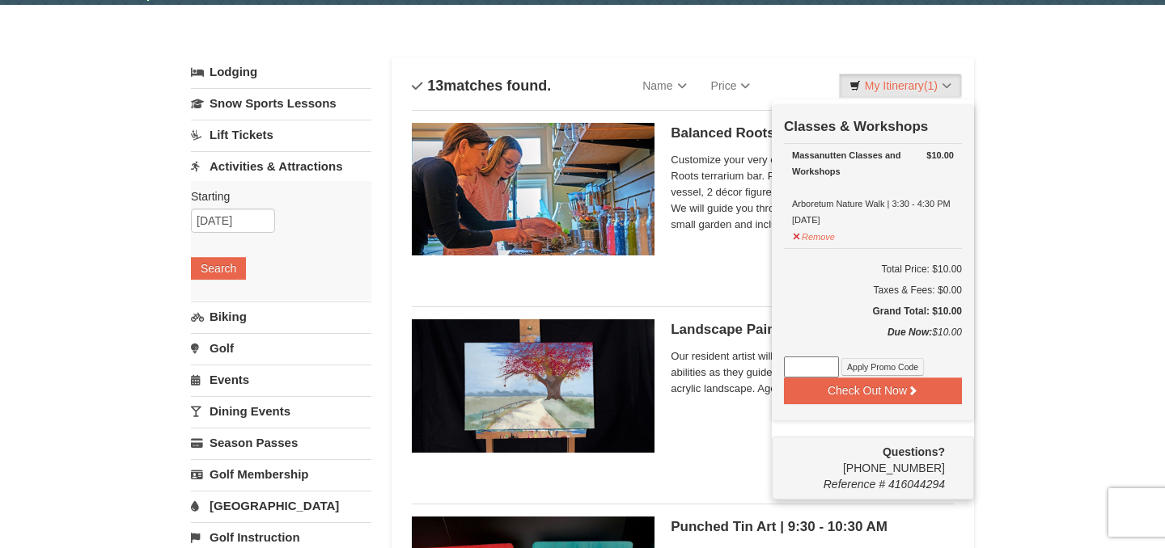
scroll to position [55, 0]
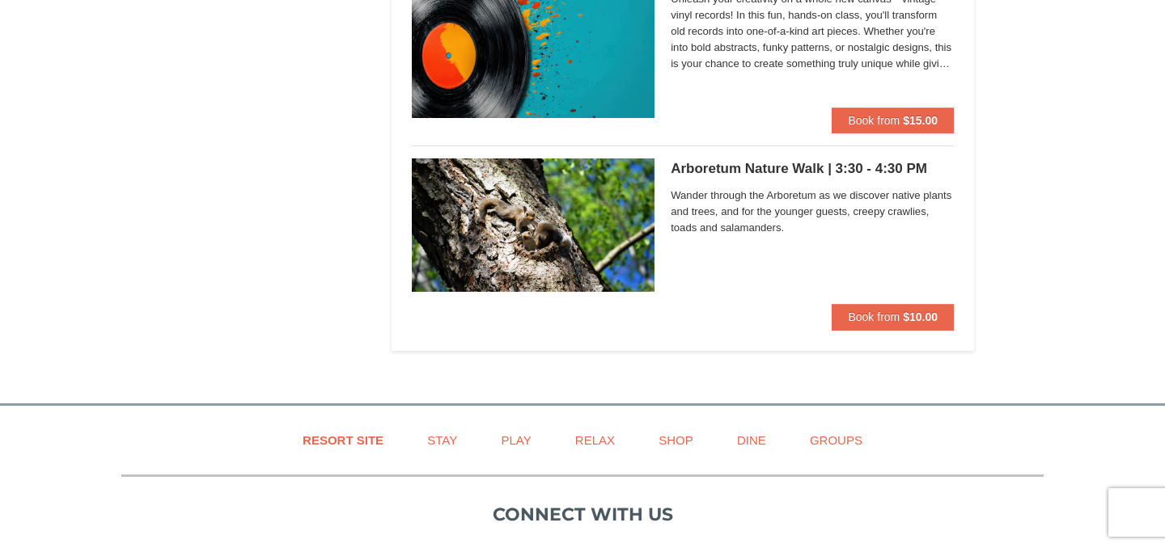
scroll to position [2390, 0]
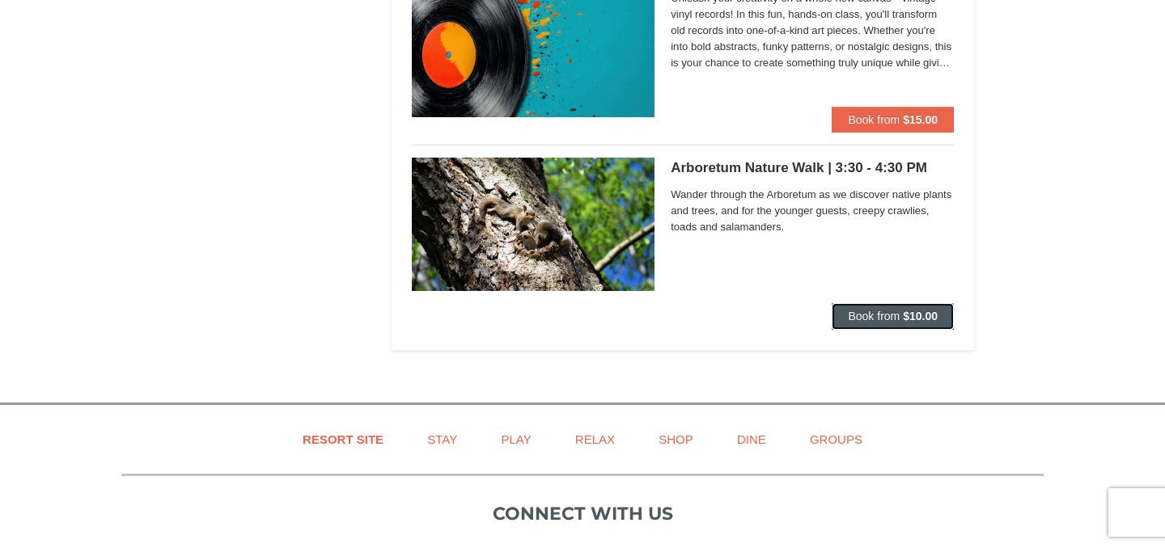
click at [899, 321] on span "Book from" at bounding box center [874, 316] width 52 height 13
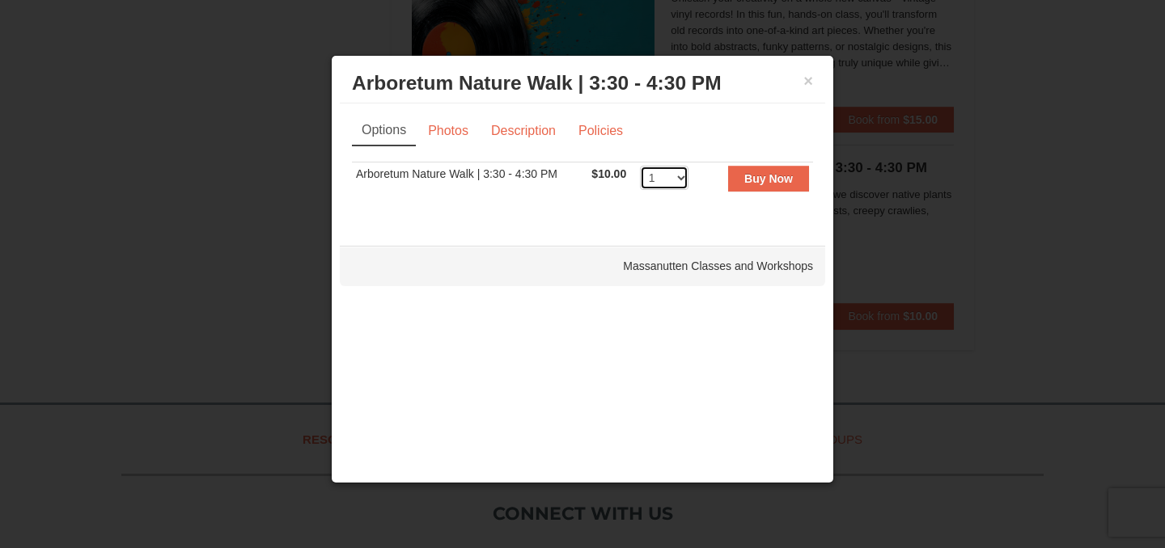
click at [681, 176] on select "1 2 3 4 5 6 7 8 9 10 11 12 13 14 15 16 17 18 19 20" at bounding box center [664, 178] width 49 height 24
select select "2"
click at [640, 166] on select "1 2 3 4 5 6 7 8 9 10 11 12 13 14 15 16 17 18 19 20" at bounding box center [664, 178] width 49 height 24
click at [773, 180] on strong "Buy Now" at bounding box center [768, 178] width 49 height 13
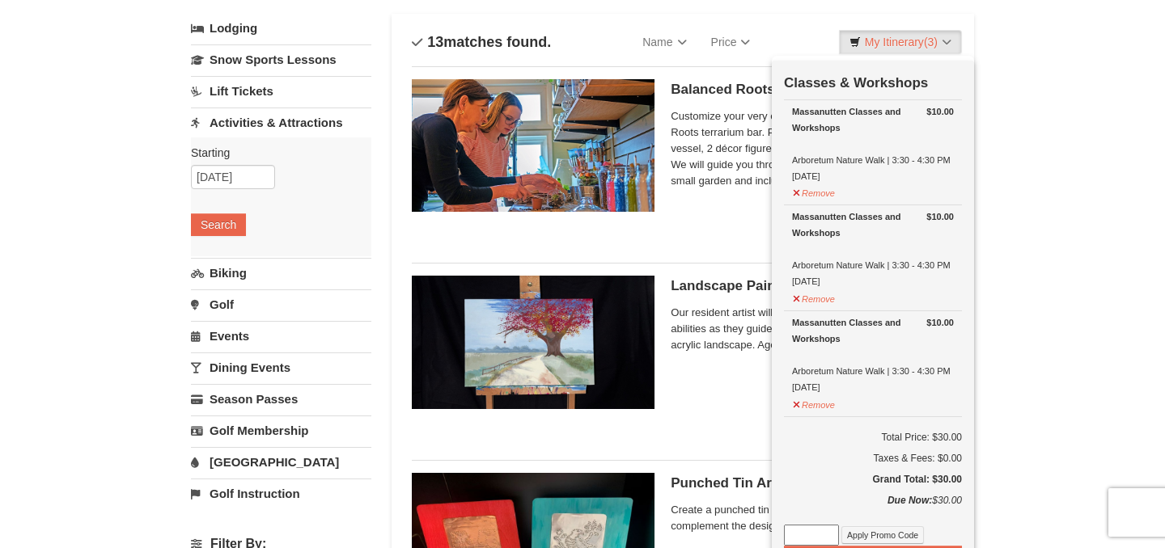
scroll to position [92, 0]
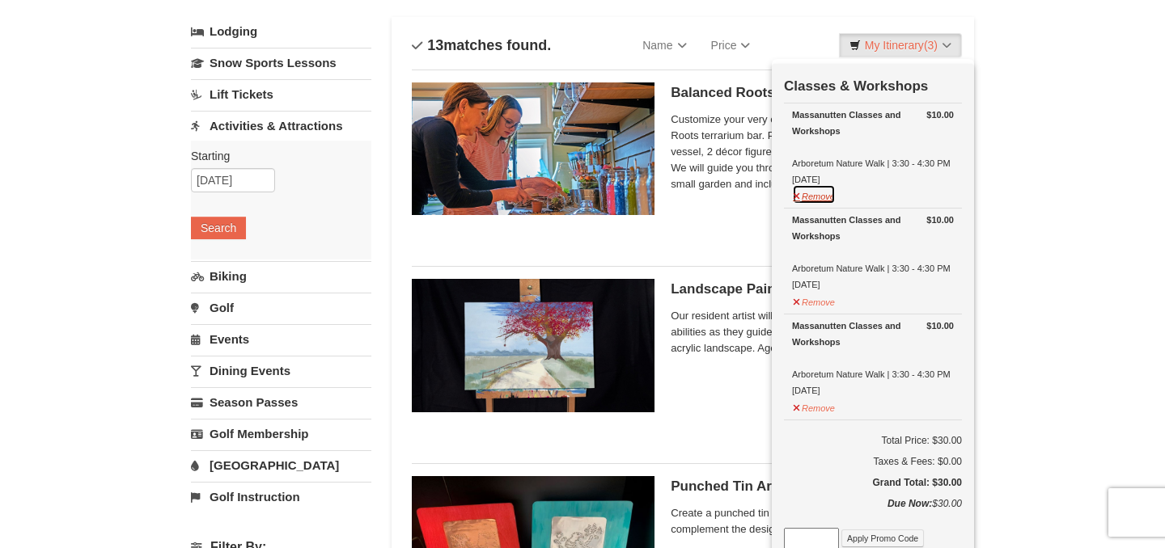
click at [799, 193] on button "Remove" at bounding box center [814, 194] width 44 height 20
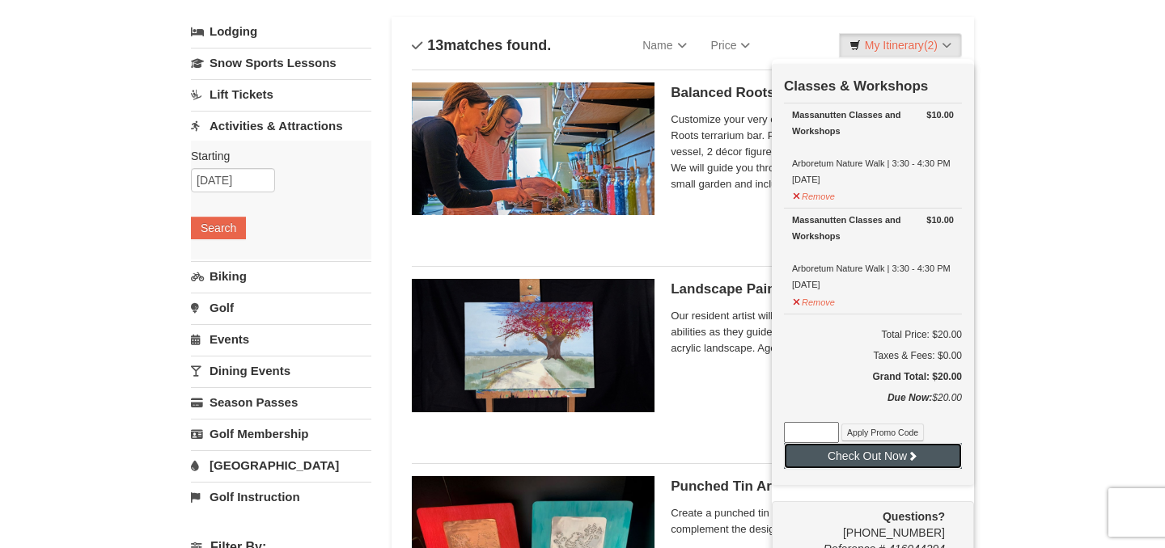
click at [904, 455] on button "Check Out Now" at bounding box center [873, 456] width 178 height 26
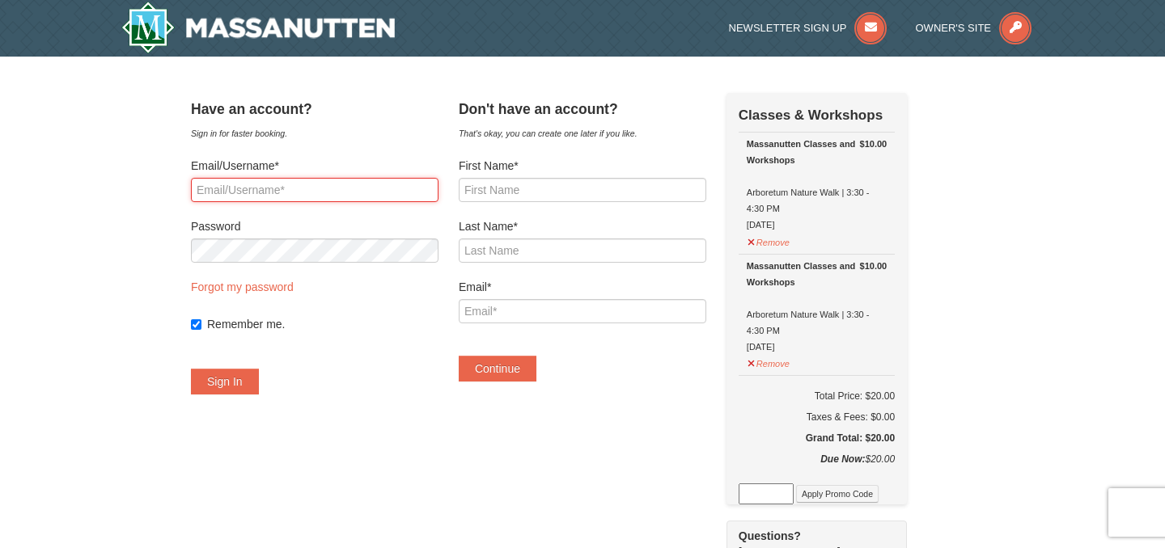
click at [318, 196] on input "Email/Username*" at bounding box center [315, 190] width 248 height 24
type input "[EMAIL_ADDRESS][DOMAIN_NAME]"
